Goal: Check status: Check status

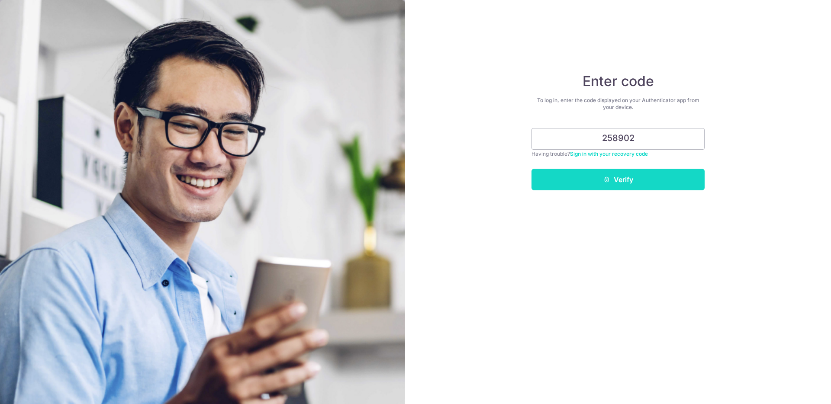
type input "258902"
click at [629, 177] on button "Verify" at bounding box center [617, 180] width 173 height 22
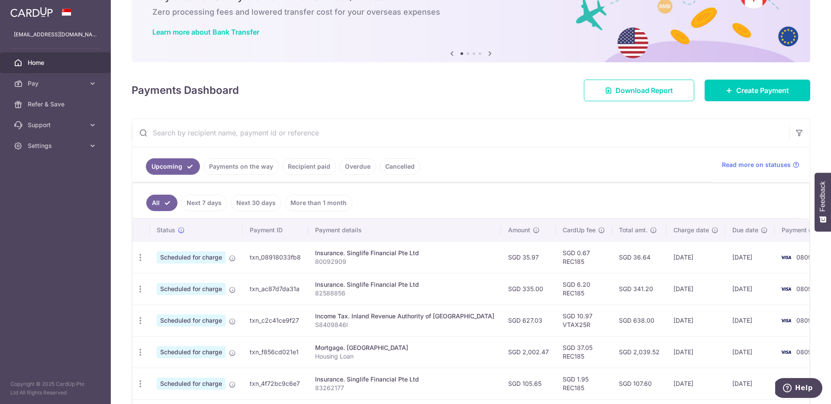
scroll to position [97, 0]
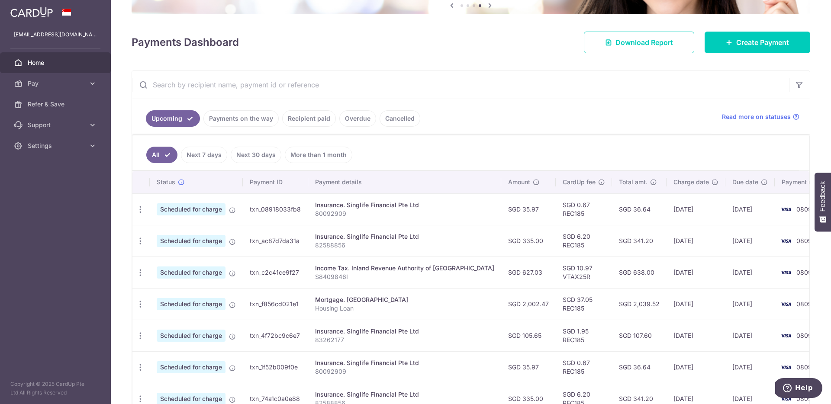
click at [363, 116] on link "Overdue" at bounding box center [357, 118] width 37 height 16
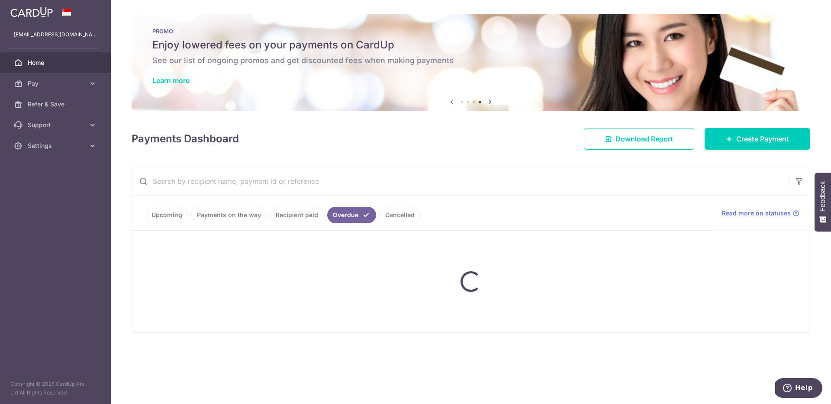
scroll to position [0, 0]
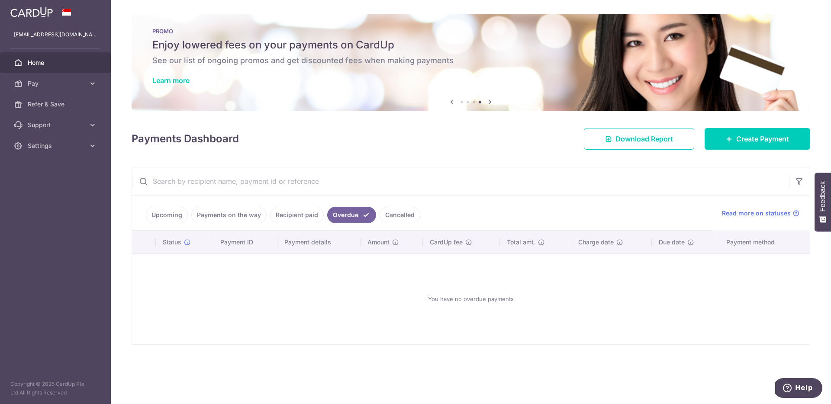
click at [399, 204] on ul "Upcoming Payments on the way Recipient paid Overdue Cancelled" at bounding box center [421, 213] width 579 height 35
drag, startPoint x: 396, startPoint y: 216, endPoint x: 373, endPoint y: 215, distance: 22.9
click at [396, 216] on link "Cancelled" at bounding box center [400, 215] width 41 height 16
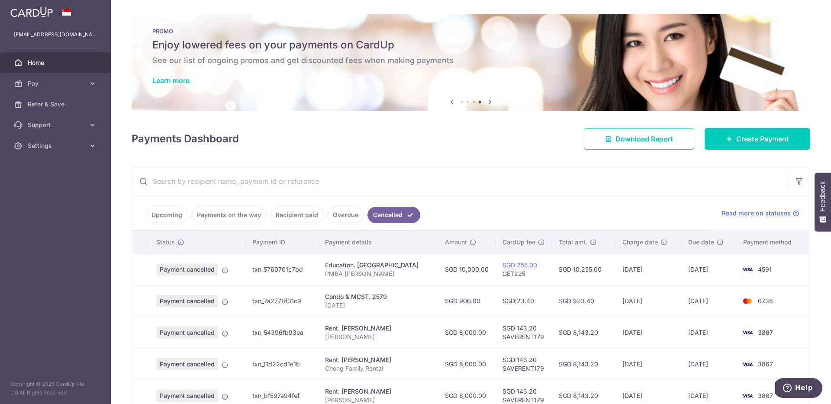
click at [244, 215] on link "Payments on the way" at bounding box center [228, 215] width 75 height 16
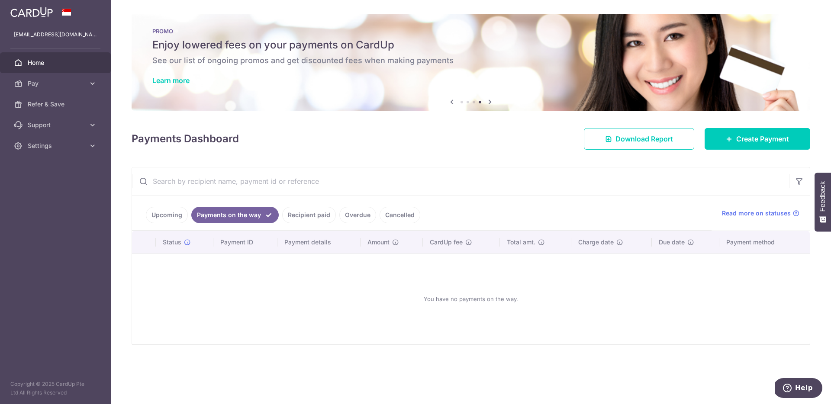
click at [300, 218] on link "Recipient paid" at bounding box center [309, 215] width 54 height 16
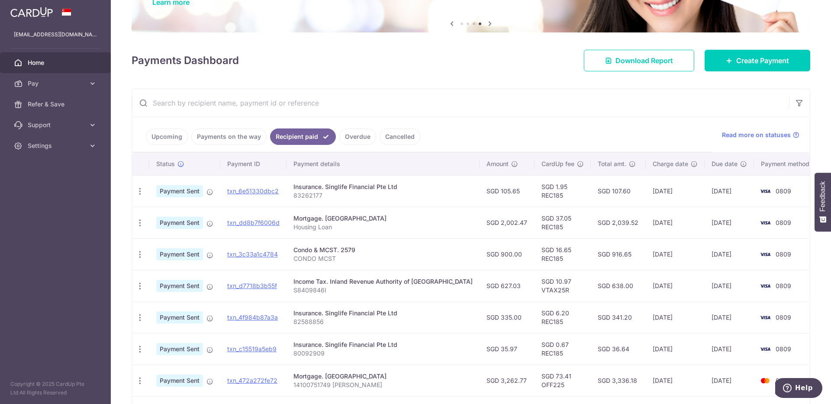
scroll to position [79, 0]
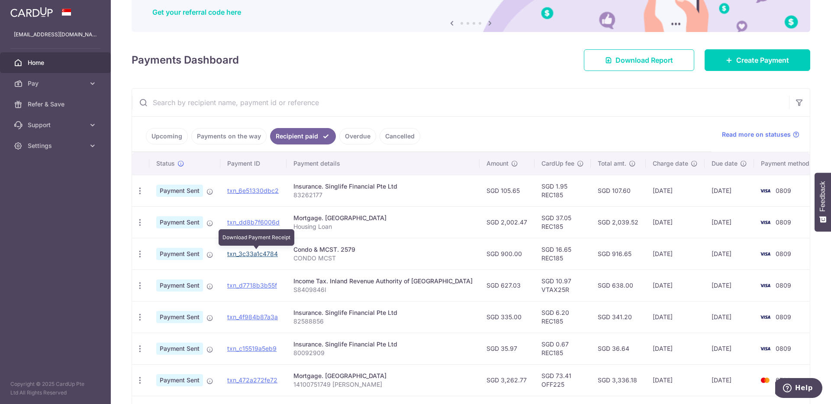
click at [244, 255] on link "txn_3c33a1c4784" at bounding box center [252, 253] width 51 height 7
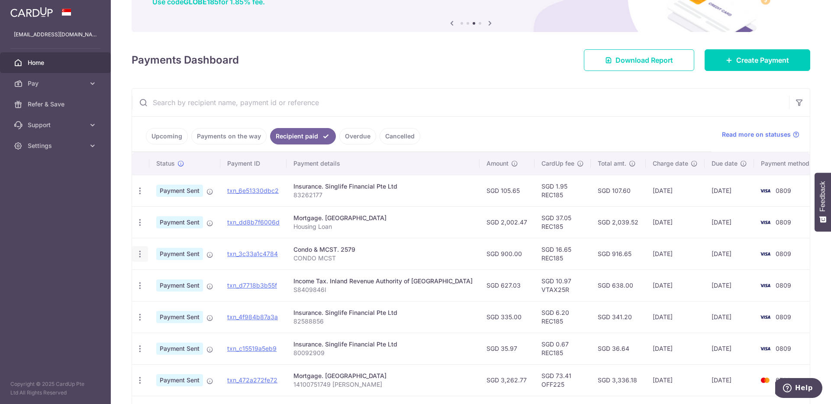
click at [138, 196] on icon "button" at bounding box center [139, 191] width 9 height 9
click at [402, 261] on p "CONDO MCST" at bounding box center [382, 258] width 179 height 9
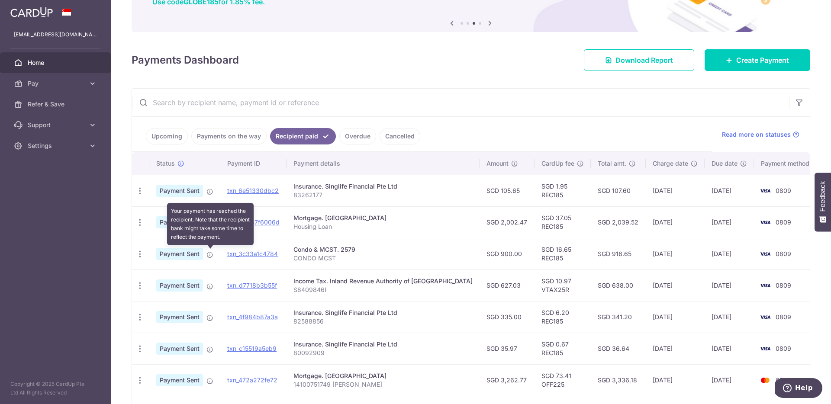
click at [212, 257] on icon at bounding box center [209, 254] width 7 height 7
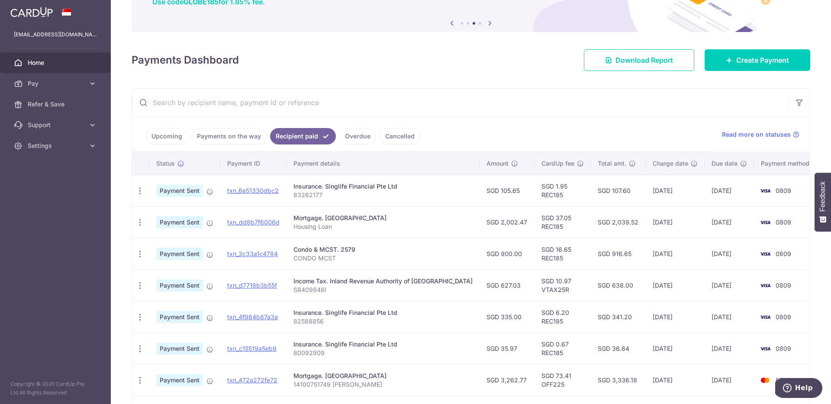
click at [182, 140] on link "Upcoming" at bounding box center [167, 136] width 42 height 16
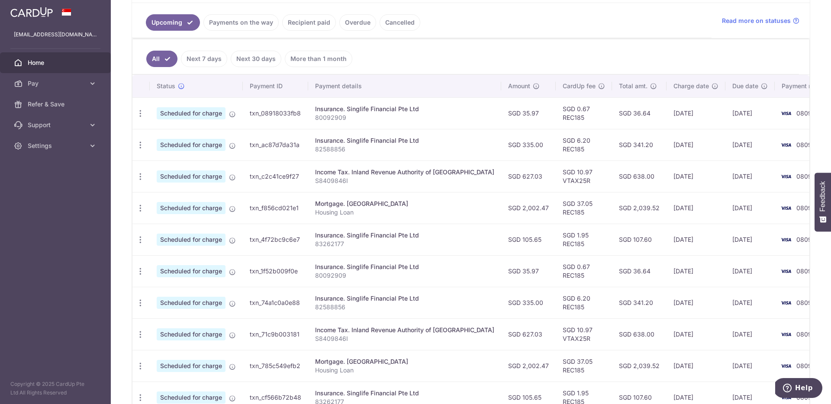
scroll to position [197, 0]
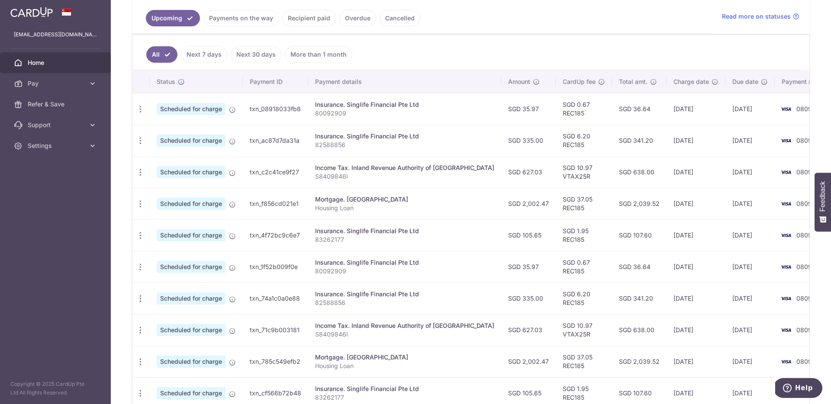
click at [235, 18] on link "Payments on the way" at bounding box center [240, 18] width 75 height 16
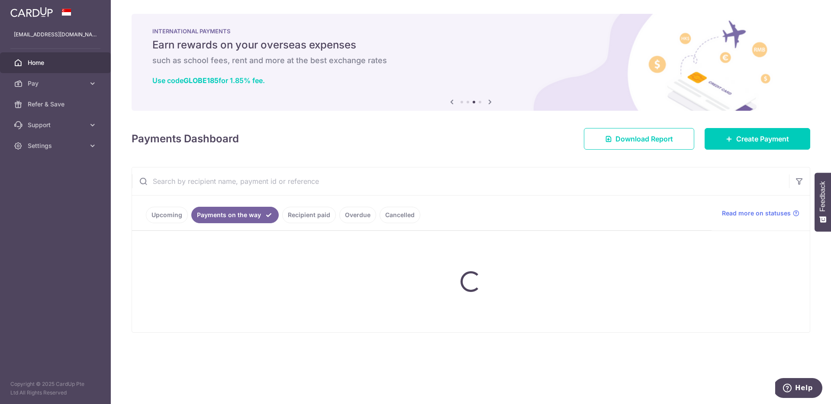
scroll to position [0, 0]
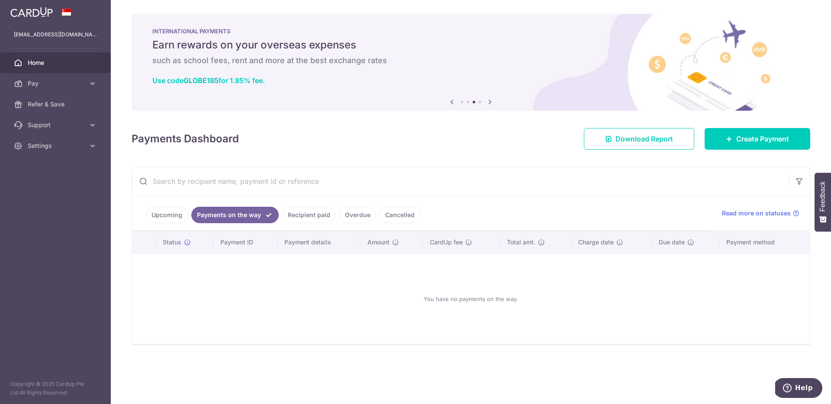
click at [309, 222] on link "Recipient paid" at bounding box center [309, 215] width 54 height 16
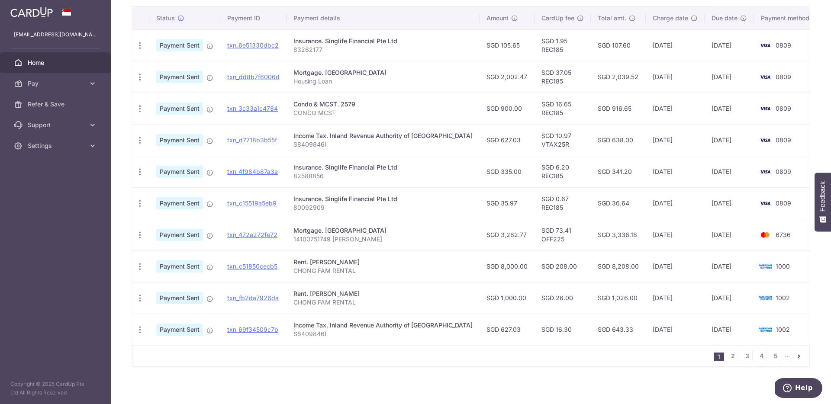
scroll to position [228, 0]
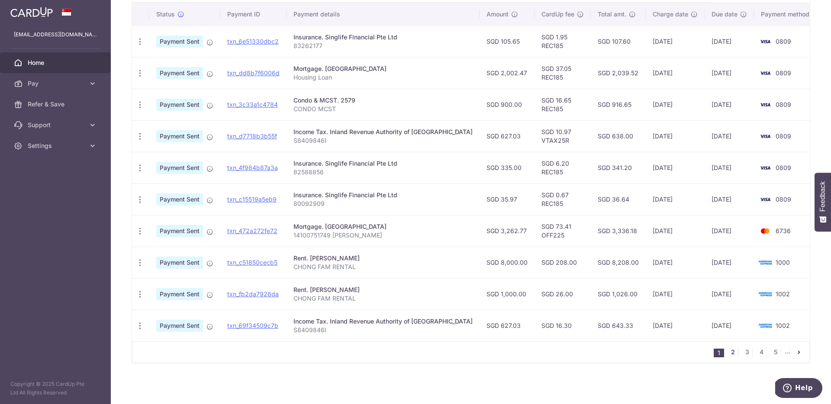
click at [733, 351] on link "2" at bounding box center [732, 352] width 10 height 10
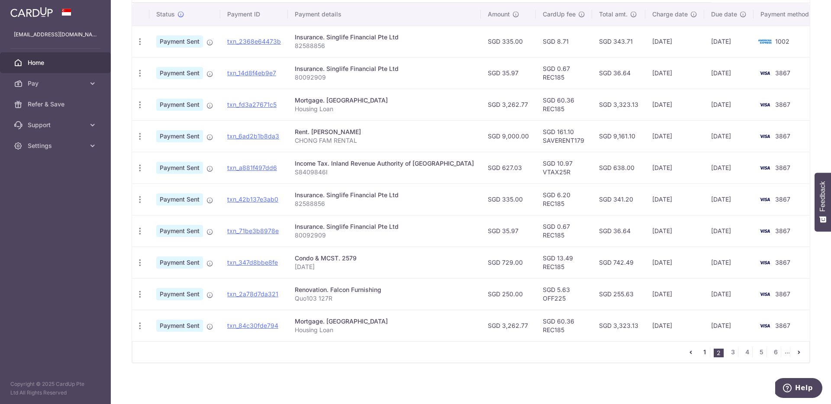
click at [704, 354] on link "1" at bounding box center [704, 352] width 10 height 10
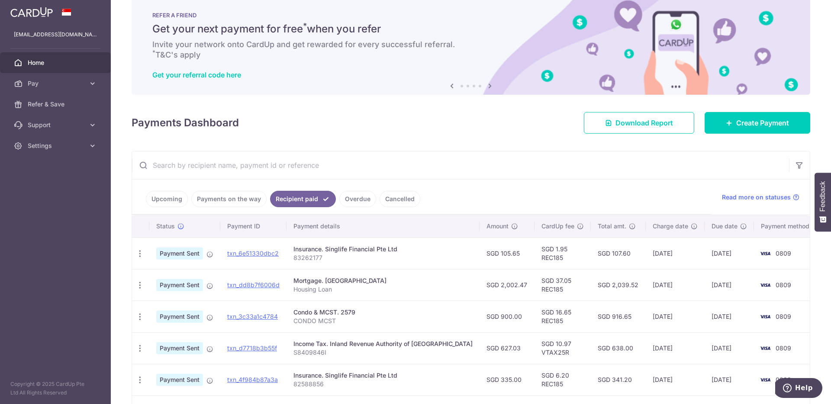
scroll to position [0, 0]
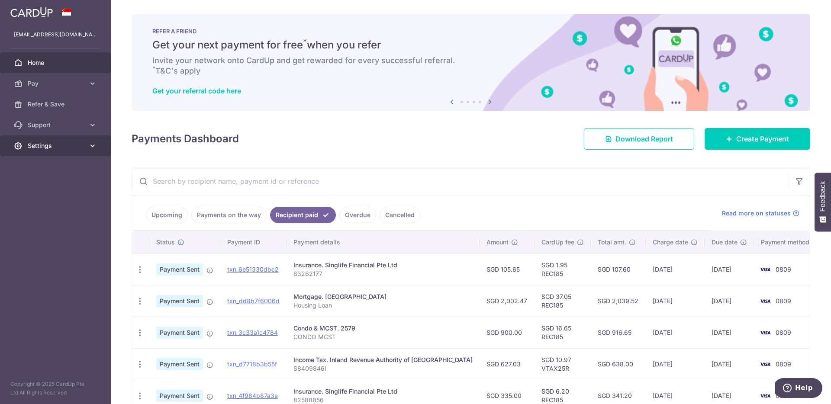
click at [49, 144] on span "Settings" at bounding box center [56, 146] width 57 height 9
click at [76, 187] on span "Logout" at bounding box center [56, 187] width 57 height 9
